Goal: Task Accomplishment & Management: Manage account settings

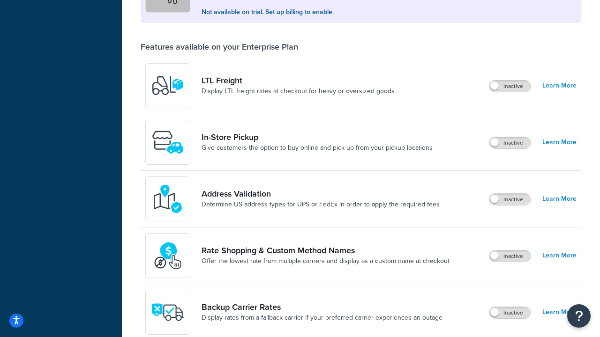
scroll to position [365, 0]
